Goal: Complete application form

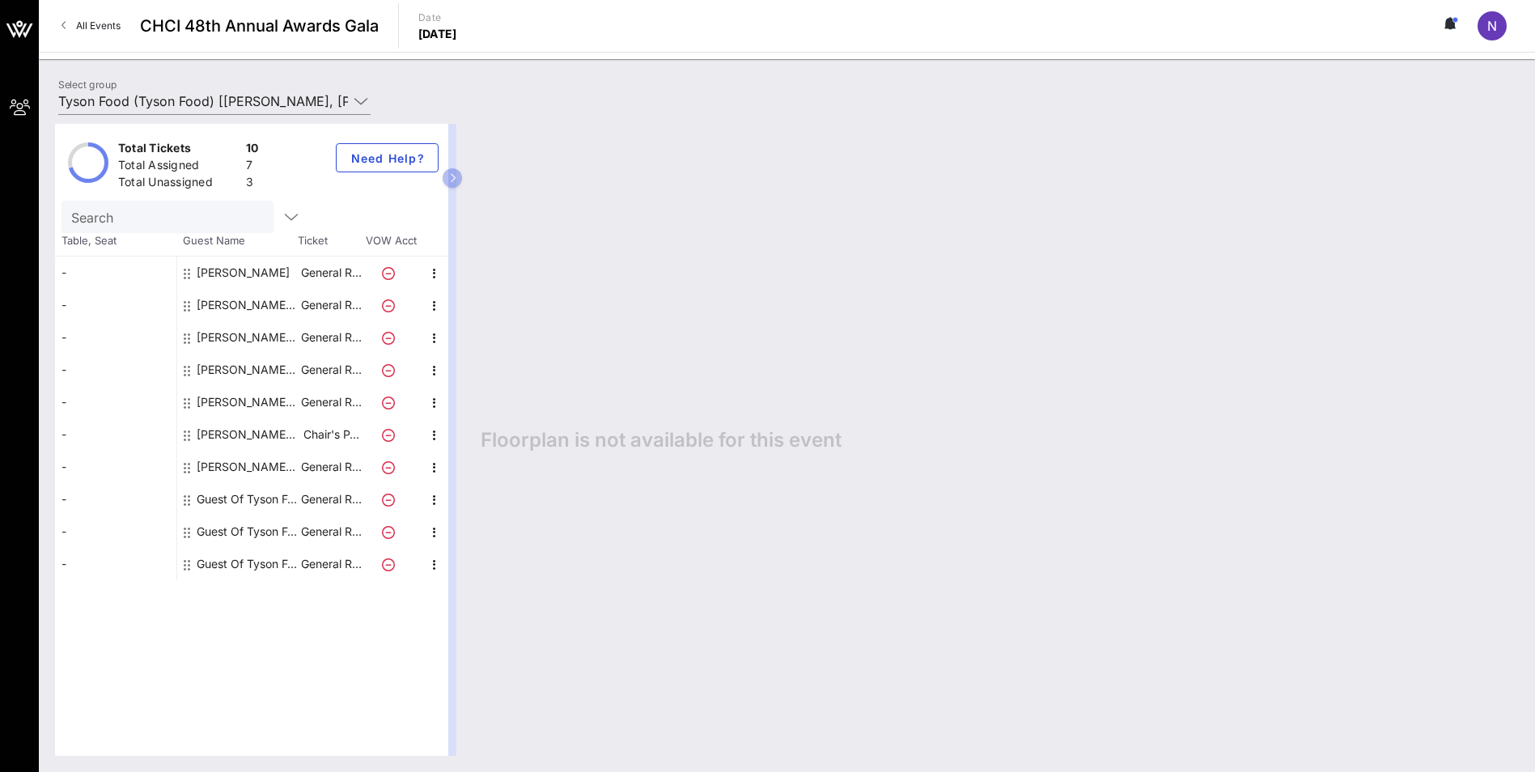
click at [389, 499] on icon at bounding box center [388, 500] width 13 height 13
click at [432, 500] on icon "button" at bounding box center [434, 499] width 19 height 19
click at [481, 507] on div "Edit" at bounding box center [475, 504] width 32 height 13
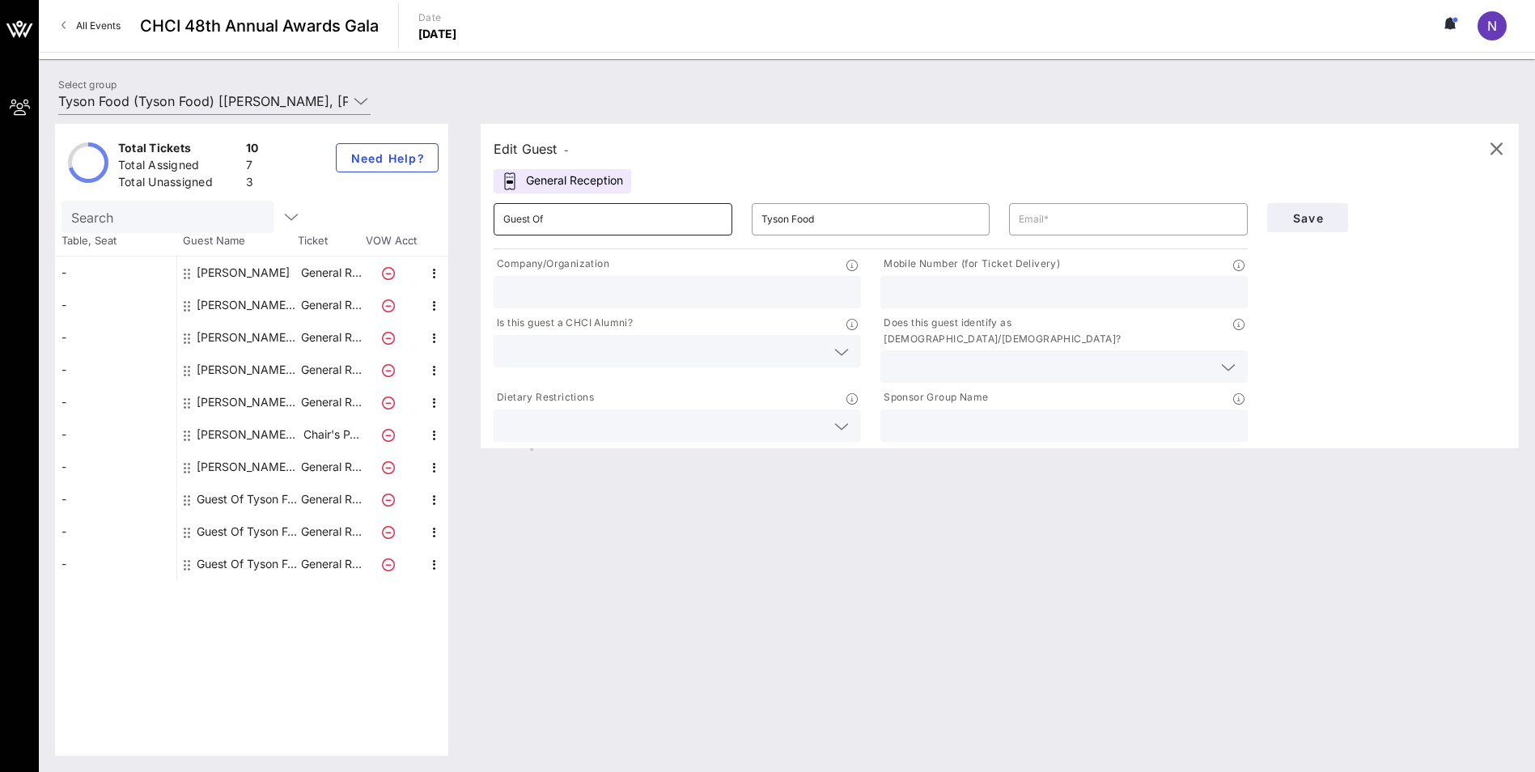
click at [562, 217] on input "Guest Of" at bounding box center [612, 219] width 219 height 26
type input "G"
type input "[PERSON_NAME]"
click at [1052, 223] on input "text" at bounding box center [1128, 219] width 219 height 26
paste input "[EMAIL_ADDRESS][DOMAIN_NAME]"
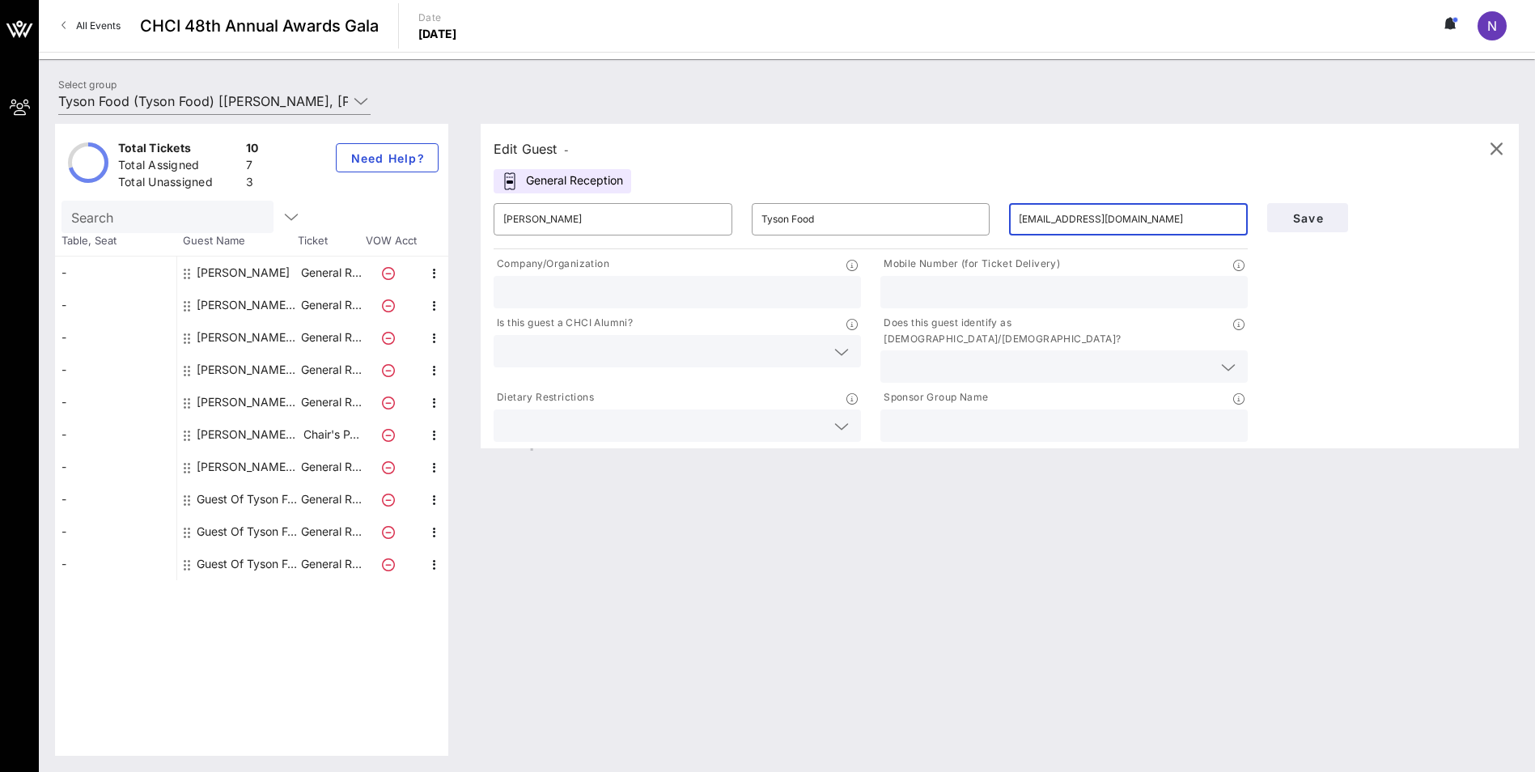
type input "[EMAIL_ADDRESS][DOMAIN_NAME]"
click at [944, 282] on input "text" at bounding box center [1064, 292] width 348 height 21
paste input "[PHONE_NUMBER]"
type input "[PHONE_NUMBER]"
click at [655, 291] on input "text" at bounding box center [677, 292] width 348 height 21
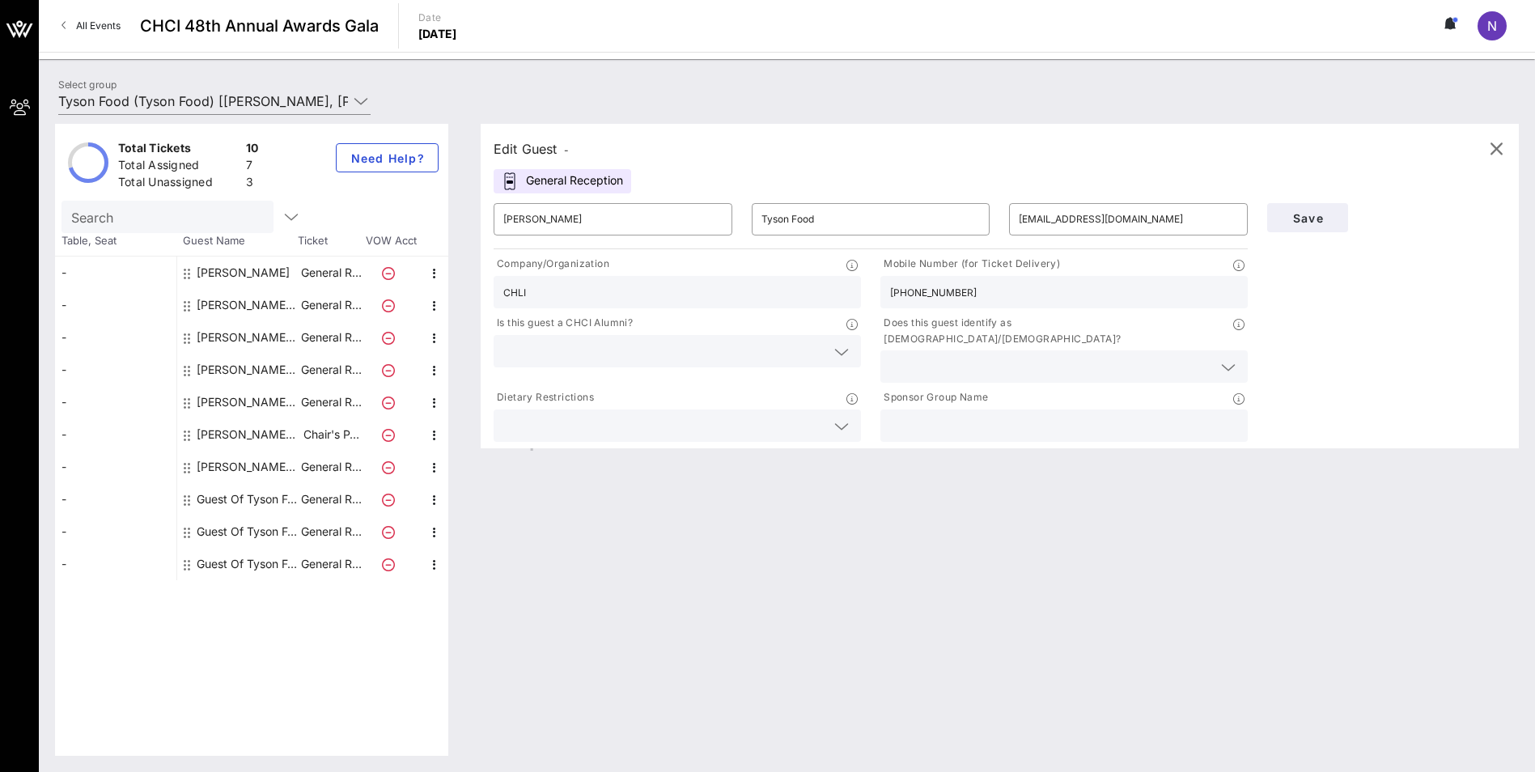
type input "CHLI"
click at [676, 351] on input "text" at bounding box center [664, 351] width 322 height 21
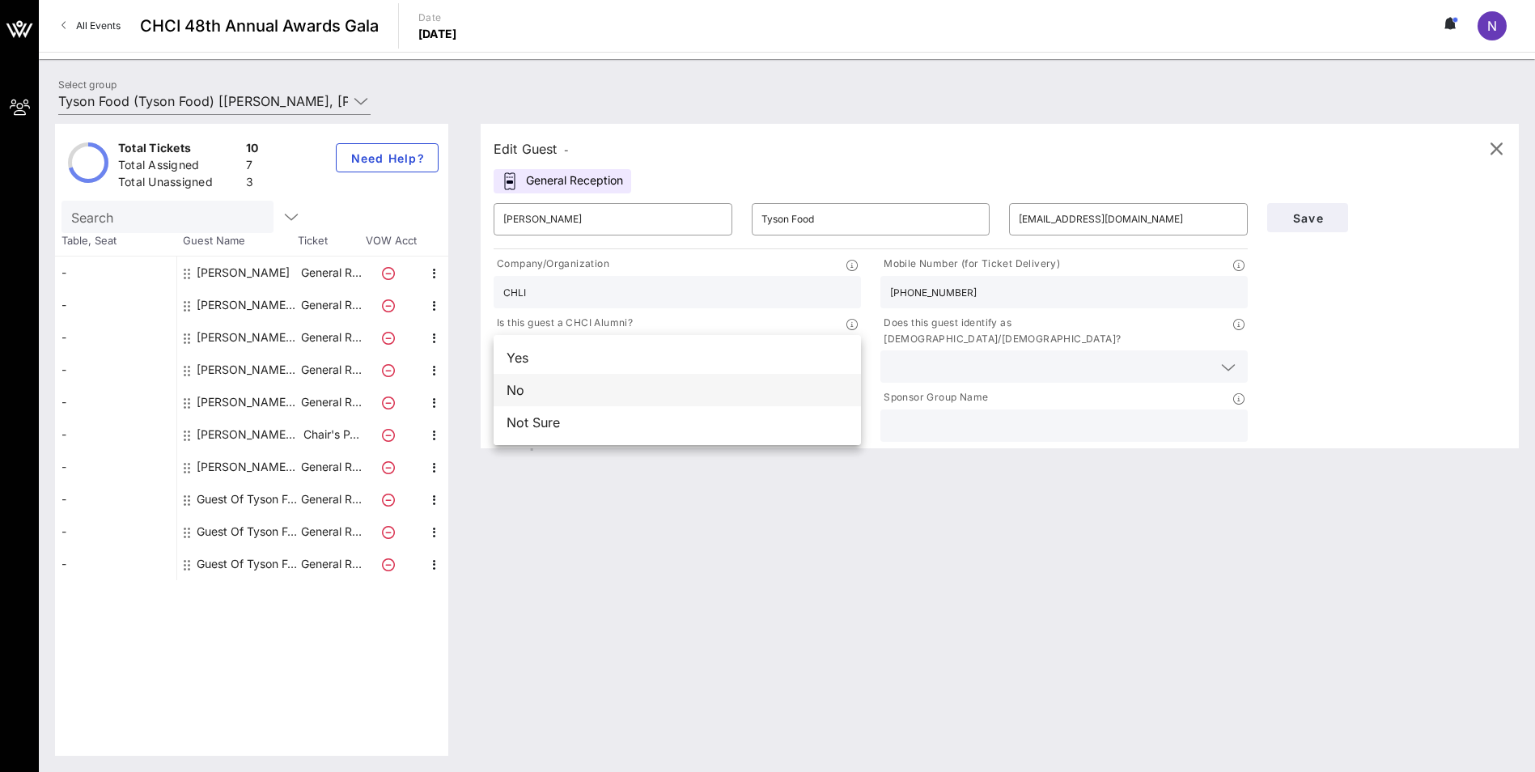
click at [562, 394] on div "No" at bounding box center [677, 390] width 367 height 32
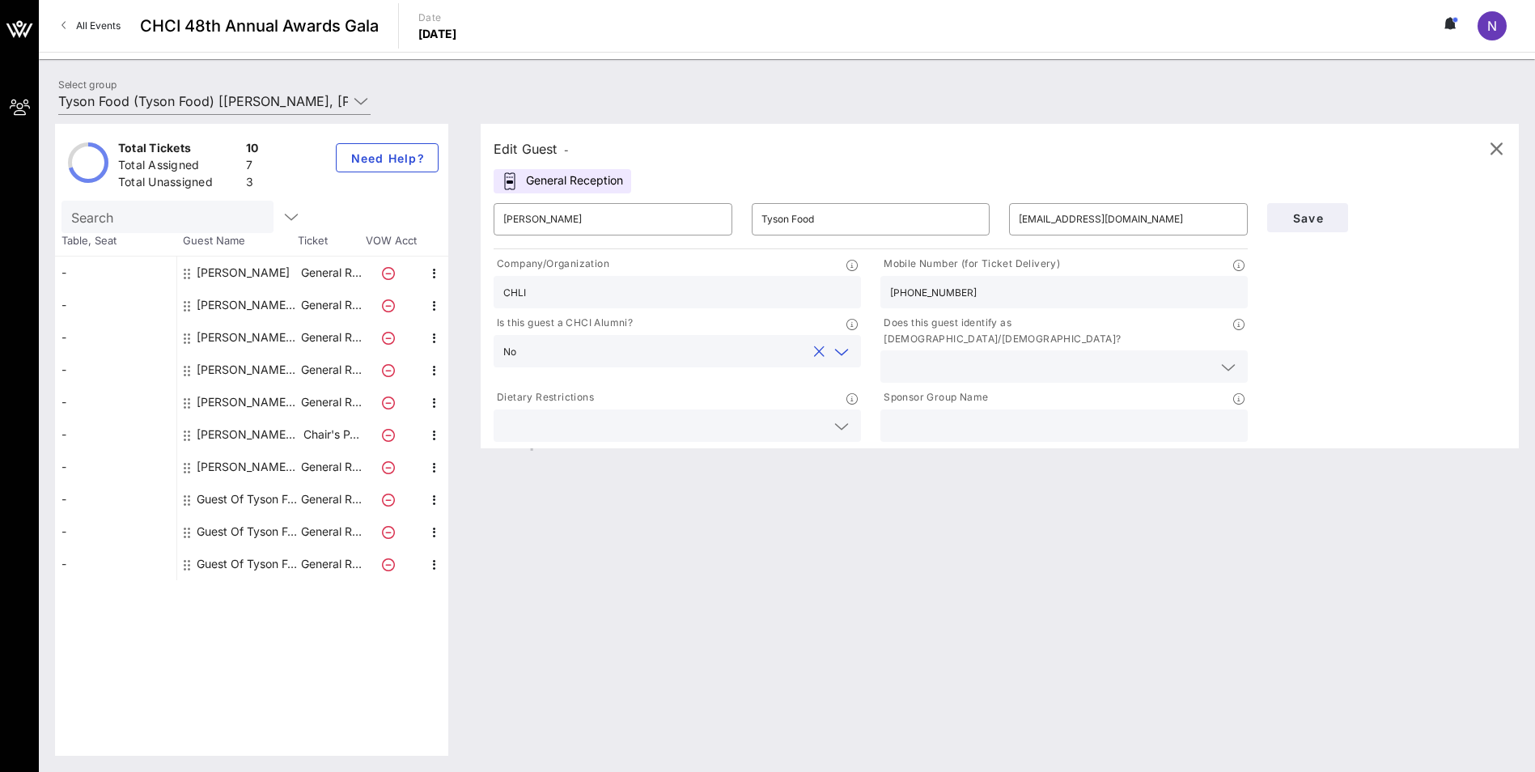
click at [968, 356] on input "text" at bounding box center [1051, 366] width 322 height 21
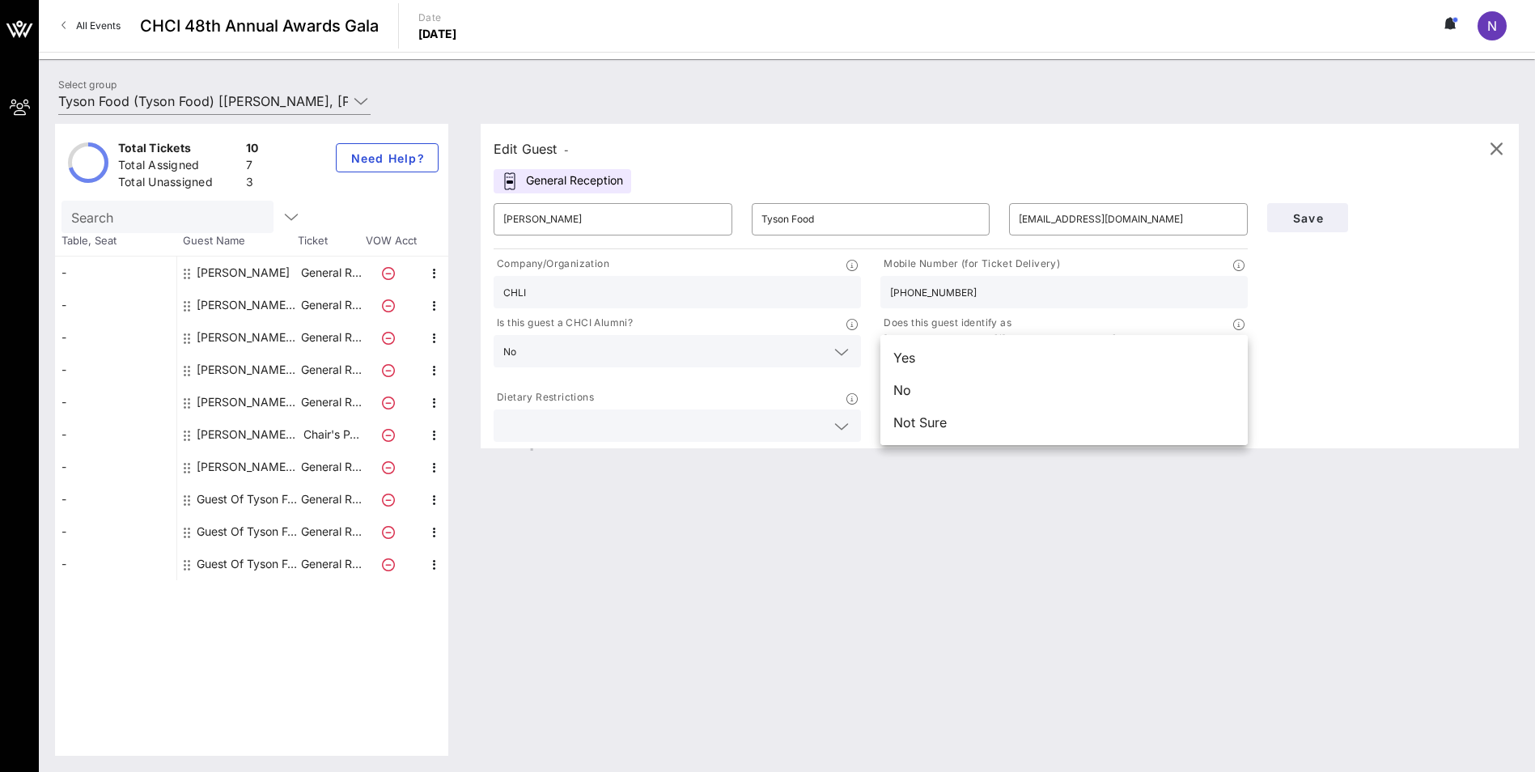
click at [959, 354] on div "Yes" at bounding box center [1063, 357] width 367 height 32
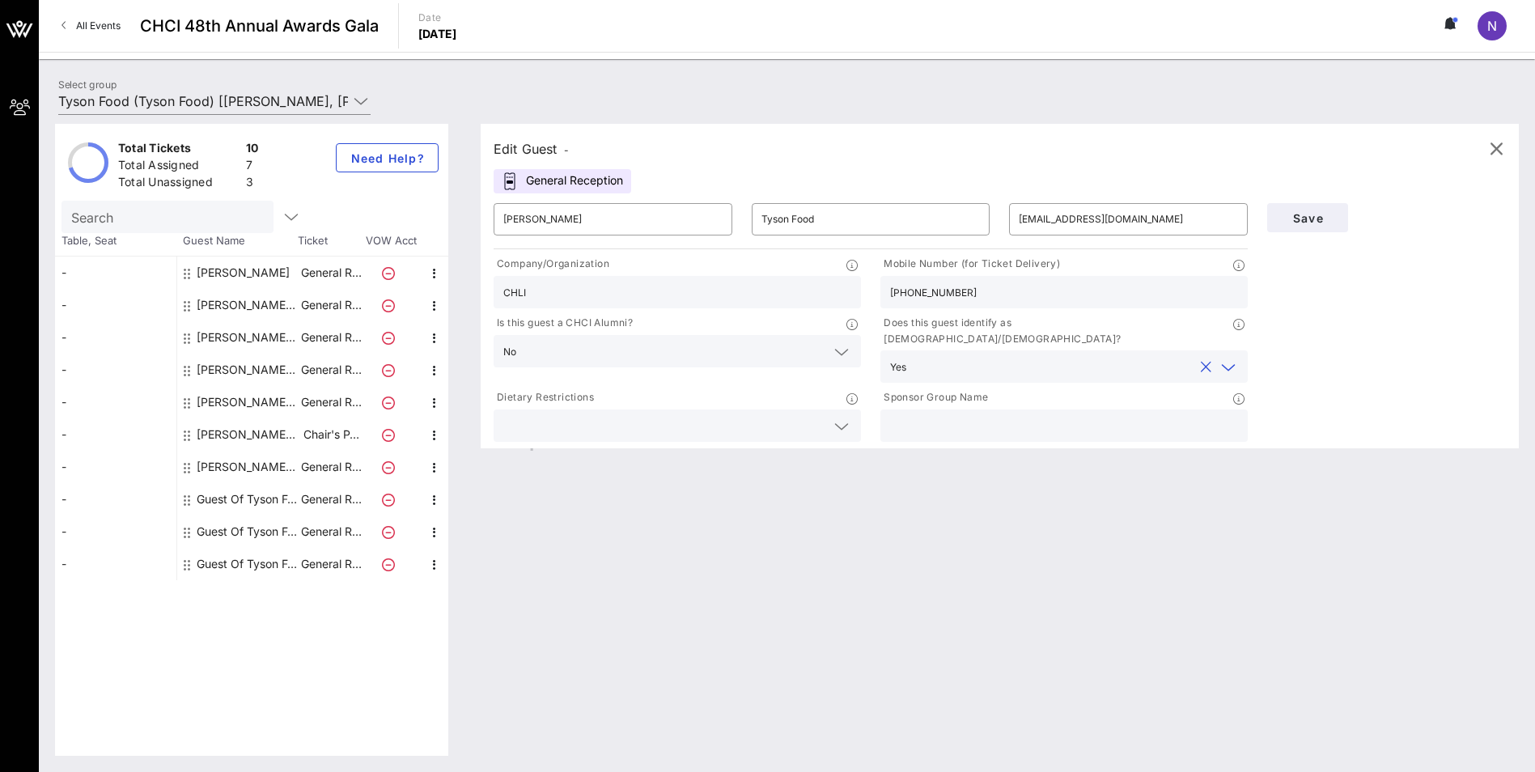
click at [950, 415] on input "text" at bounding box center [1064, 425] width 348 height 21
type input "Tyson Foods"
click at [1308, 216] on span "Save" at bounding box center [1307, 218] width 55 height 14
